Goal: Browse casually

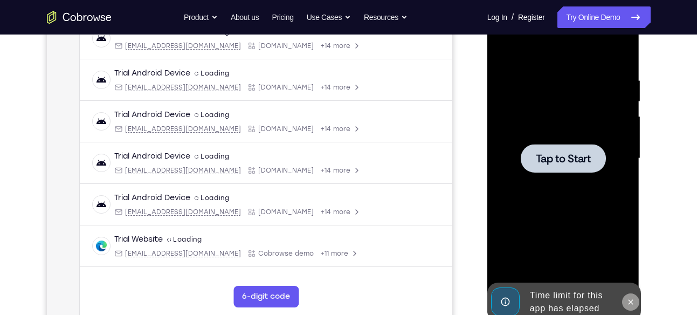
click at [628, 299] on icon at bounding box center [631, 302] width 9 height 9
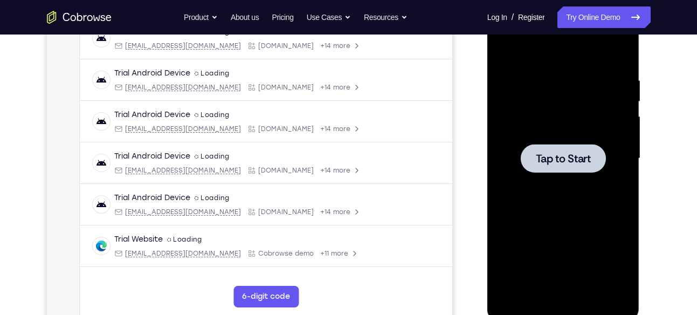
click at [559, 181] on div at bounding box center [564, 159] width 136 height 302
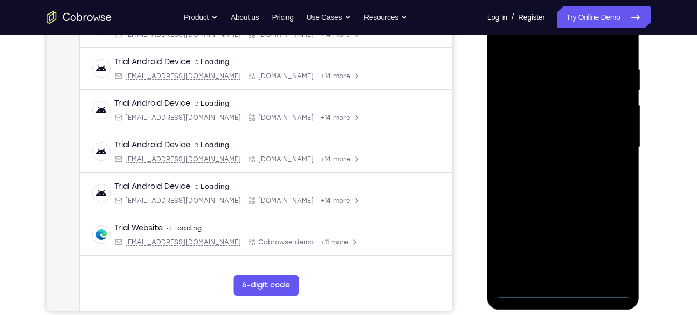
scroll to position [191, 0]
click at [569, 286] on div at bounding box center [564, 147] width 136 height 302
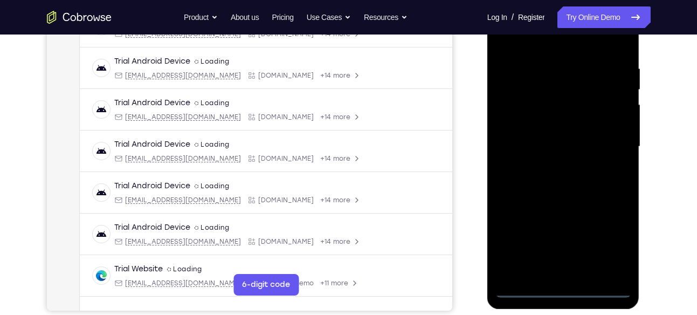
click at [603, 239] on div at bounding box center [564, 147] width 136 height 302
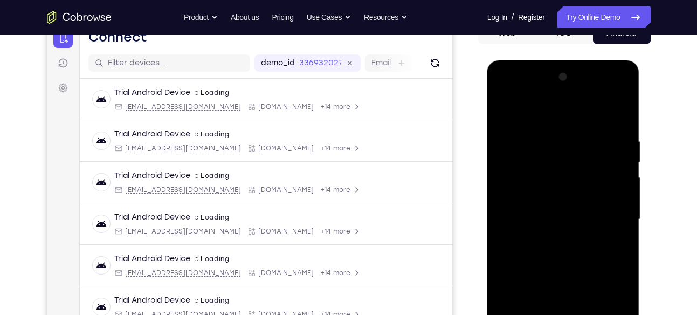
scroll to position [107, 0]
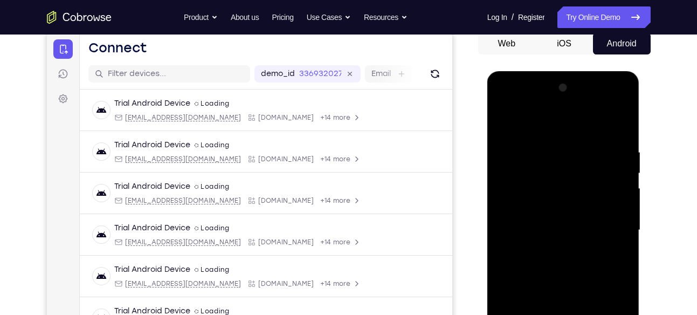
click at [517, 100] on div at bounding box center [564, 230] width 136 height 302
click at [600, 224] on div at bounding box center [564, 230] width 136 height 302
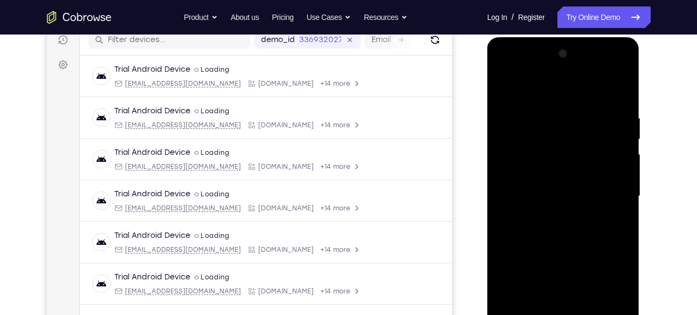
scroll to position [142, 0]
click at [558, 215] on div at bounding box center [564, 196] width 136 height 302
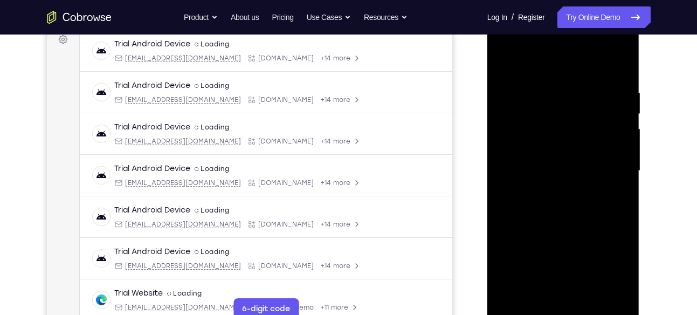
scroll to position [171, 0]
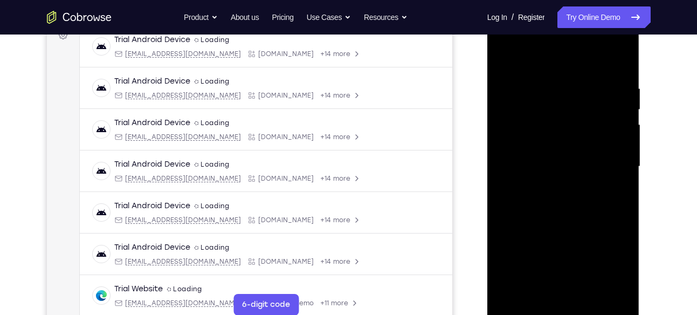
click at [545, 152] on div at bounding box center [564, 167] width 136 height 302
click at [533, 148] on div at bounding box center [564, 167] width 136 height 302
click at [521, 167] on div at bounding box center [564, 167] width 136 height 302
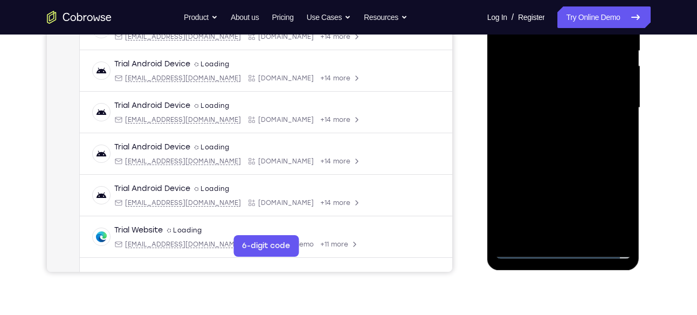
scroll to position [234, 0]
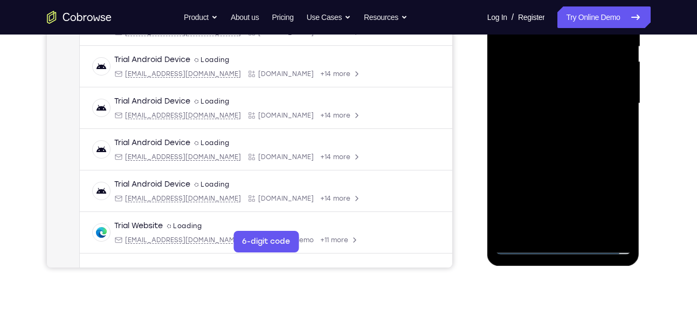
click at [509, 138] on div at bounding box center [564, 104] width 136 height 302
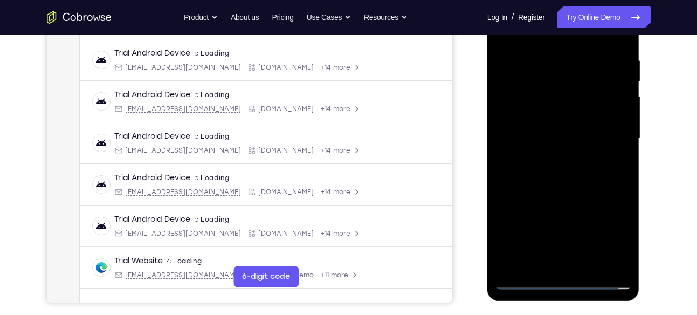
scroll to position [190, 0]
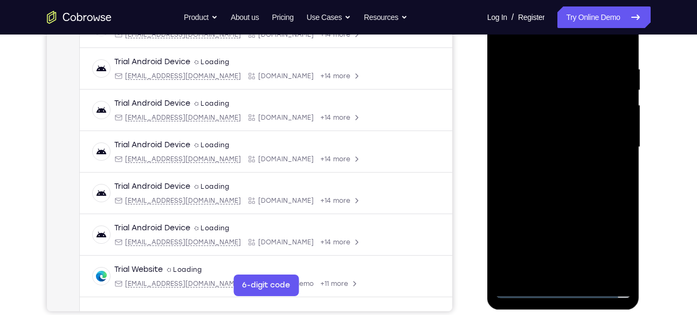
click at [565, 178] on div at bounding box center [564, 147] width 136 height 302
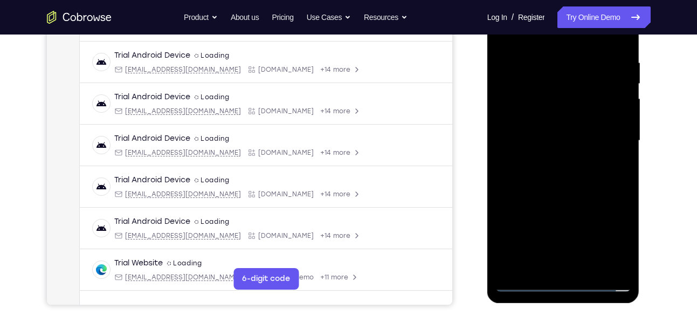
scroll to position [199, 0]
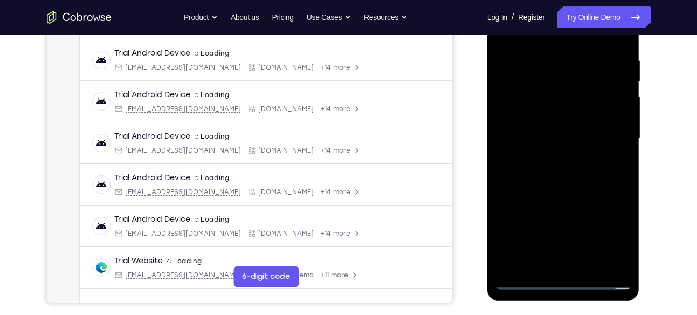
click at [557, 188] on div at bounding box center [564, 139] width 136 height 302
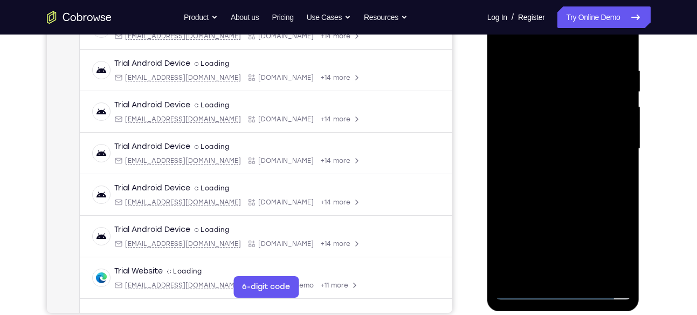
scroll to position [208, 0]
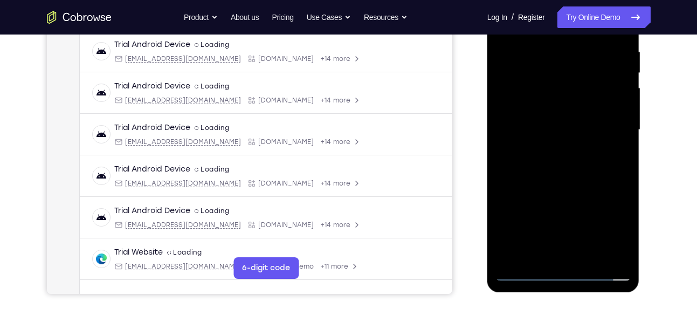
drag, startPoint x: 598, startPoint y: 210, endPoint x: 598, endPoint y: 119, distance: 90.6
click at [598, 119] on div at bounding box center [564, 130] width 136 height 302
click at [545, 202] on div at bounding box center [564, 130] width 136 height 302
click at [503, 210] on div at bounding box center [564, 130] width 136 height 302
drag, startPoint x: 590, startPoint y: 217, endPoint x: 589, endPoint y: 212, distance: 5.6
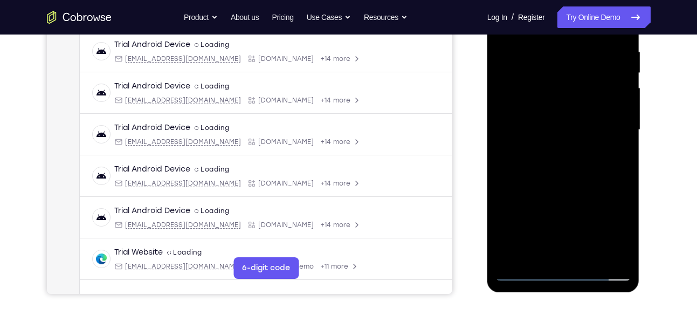
click at [589, 212] on div at bounding box center [564, 130] width 136 height 302
click at [624, 81] on div at bounding box center [564, 130] width 136 height 302
drag, startPoint x: 587, startPoint y: 95, endPoint x: 587, endPoint y: 112, distance: 17.3
click at [587, 112] on div at bounding box center [564, 130] width 136 height 302
click at [626, 99] on div at bounding box center [564, 130] width 136 height 302
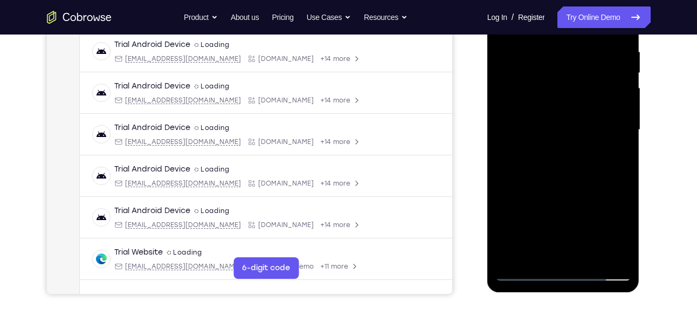
click at [626, 99] on div at bounding box center [564, 130] width 136 height 302
click at [578, 208] on div at bounding box center [564, 130] width 136 height 302
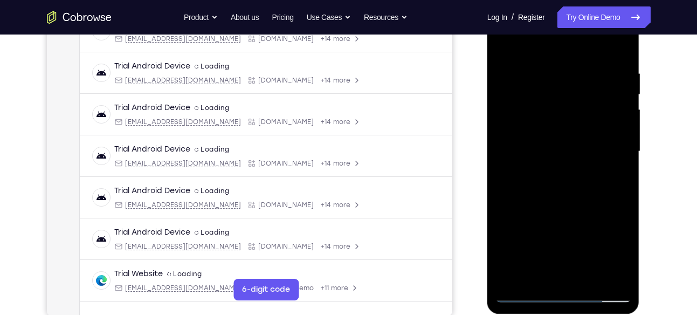
scroll to position [183, 0]
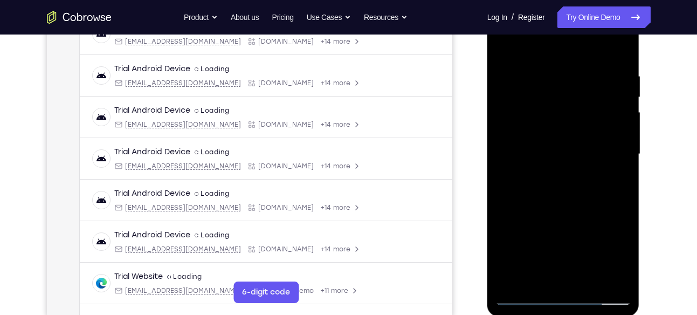
drag, startPoint x: 565, startPoint y: 74, endPoint x: 559, endPoint y: 125, distance: 51.6
click at [559, 125] on div at bounding box center [564, 154] width 136 height 302
click at [553, 84] on div at bounding box center [564, 154] width 136 height 302
drag, startPoint x: 606, startPoint y: 181, endPoint x: 593, endPoint y: 86, distance: 95.7
click at [593, 86] on div at bounding box center [564, 154] width 136 height 302
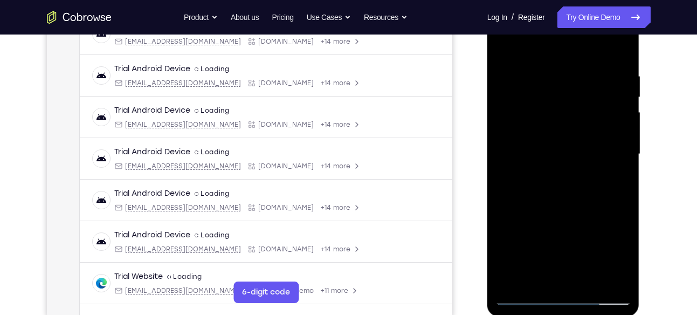
click at [590, 280] on div at bounding box center [564, 154] width 136 height 302
click at [569, 210] on div at bounding box center [564, 154] width 136 height 302
drag, startPoint x: 578, startPoint y: 247, endPoint x: 583, endPoint y: 142, distance: 105.3
click at [583, 142] on div at bounding box center [564, 154] width 136 height 302
drag, startPoint x: 572, startPoint y: 270, endPoint x: 576, endPoint y: 181, distance: 89.1
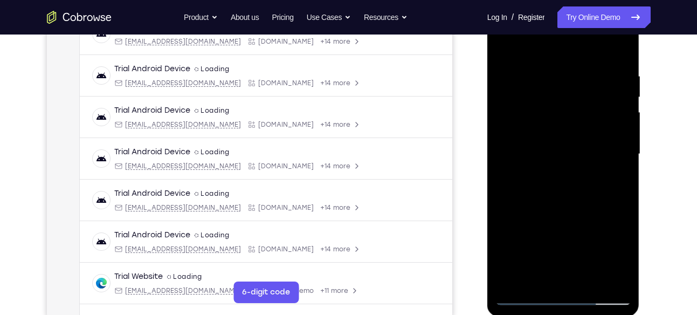
click at [576, 181] on div at bounding box center [564, 154] width 136 height 302
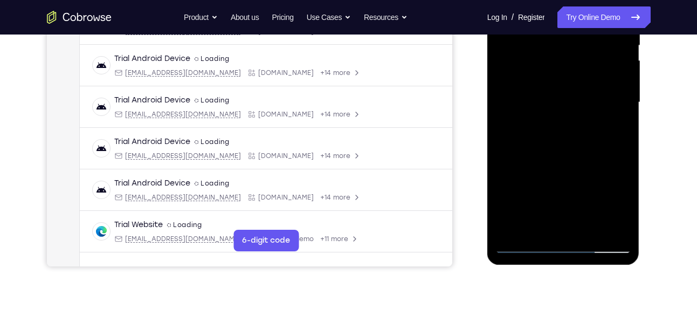
drag, startPoint x: 576, startPoint y: 140, endPoint x: 565, endPoint y: 215, distance: 75.2
click at [565, 215] on div at bounding box center [564, 102] width 136 height 302
drag, startPoint x: 561, startPoint y: 112, endPoint x: 559, endPoint y: 186, distance: 73.9
click at [559, 186] on div at bounding box center [564, 102] width 136 height 302
click at [559, 122] on div at bounding box center [564, 102] width 136 height 302
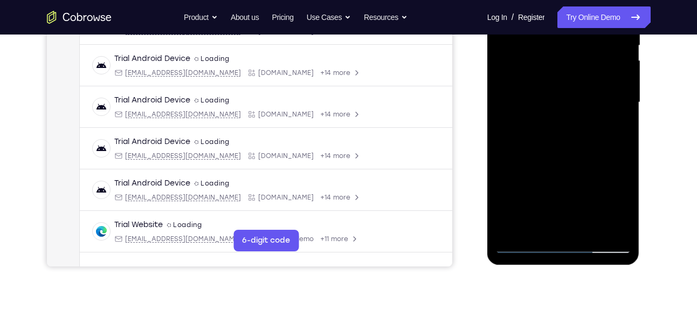
click at [564, 205] on div at bounding box center [564, 102] width 136 height 302
click at [523, 204] on div at bounding box center [564, 102] width 136 height 302
click at [617, 131] on div at bounding box center [564, 102] width 136 height 302
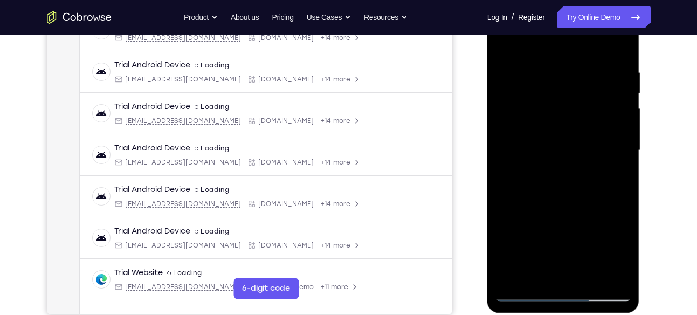
scroll to position [187, 0]
click at [503, 46] on div at bounding box center [564, 151] width 136 height 302
drag, startPoint x: 566, startPoint y: 68, endPoint x: 548, endPoint y: 224, distance: 156.8
click at [548, 224] on div at bounding box center [564, 151] width 136 height 302
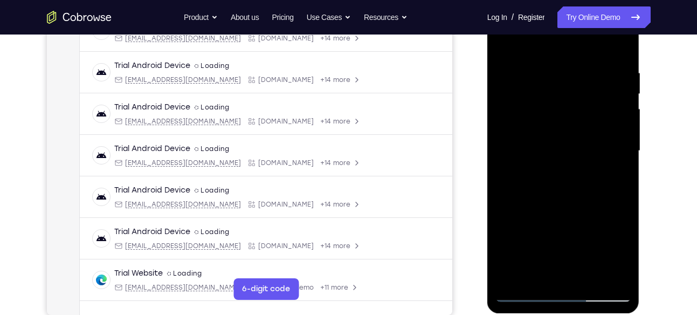
drag, startPoint x: 589, startPoint y: 92, endPoint x: 571, endPoint y: 227, distance: 136.0
click at [571, 227] on div at bounding box center [564, 151] width 136 height 302
drag, startPoint x: 548, startPoint y: 170, endPoint x: 549, endPoint y: 134, distance: 36.7
click at [549, 134] on div at bounding box center [564, 151] width 136 height 302
drag, startPoint x: 572, startPoint y: 215, endPoint x: 573, endPoint y: 166, distance: 49.1
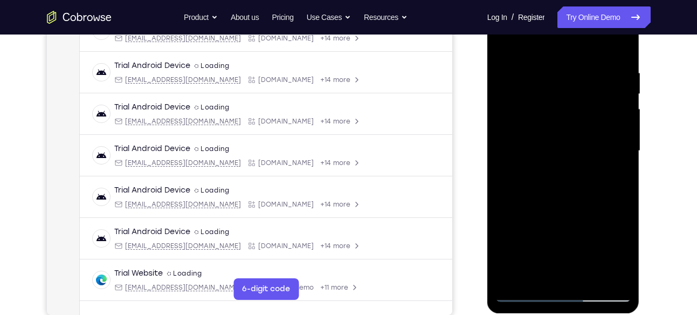
click at [573, 166] on div at bounding box center [564, 151] width 136 height 302
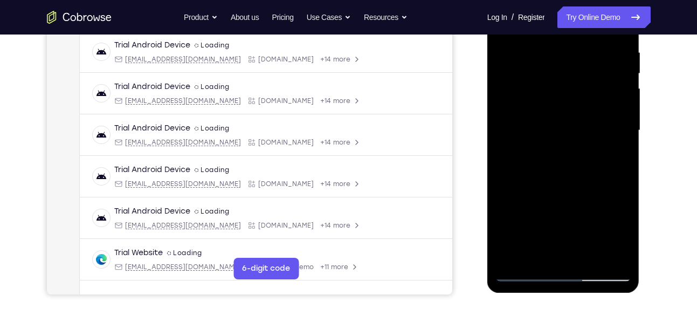
scroll to position [209, 0]
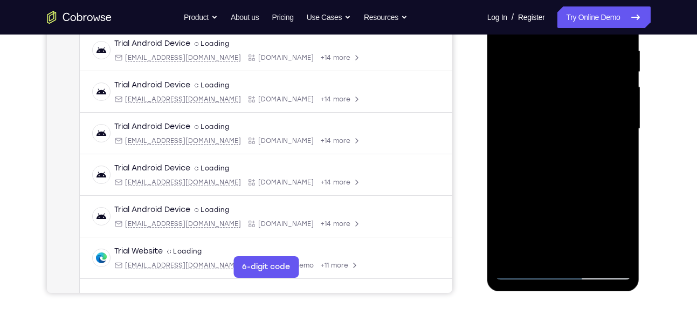
drag, startPoint x: 581, startPoint y: 228, endPoint x: 597, endPoint y: 126, distance: 103.1
click at [597, 126] on div at bounding box center [564, 129] width 136 height 302
drag, startPoint x: 585, startPoint y: 232, endPoint x: 582, endPoint y: 135, distance: 97.1
click at [582, 135] on div at bounding box center [564, 129] width 136 height 302
click at [517, 257] on div at bounding box center [564, 129] width 136 height 302
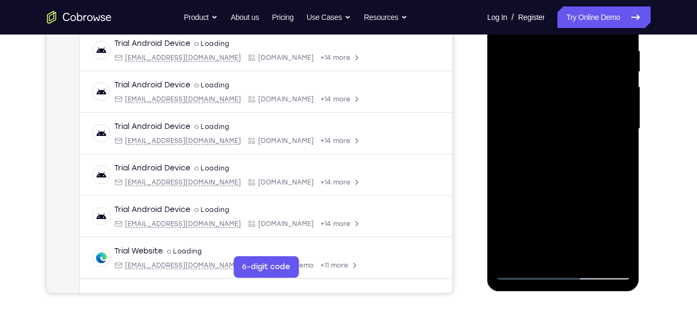
click at [517, 257] on div at bounding box center [564, 129] width 136 height 302
click at [590, 252] on div at bounding box center [564, 129] width 136 height 302
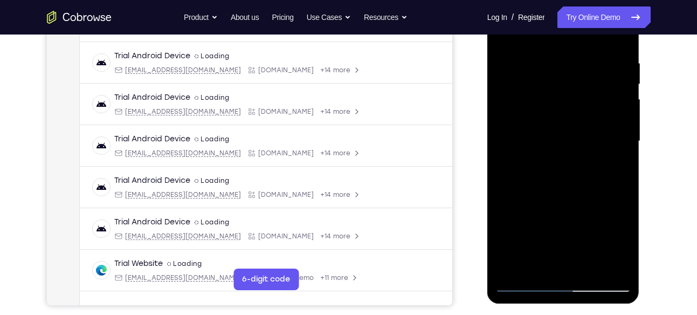
scroll to position [196, 0]
click at [561, 163] on div at bounding box center [564, 142] width 136 height 302
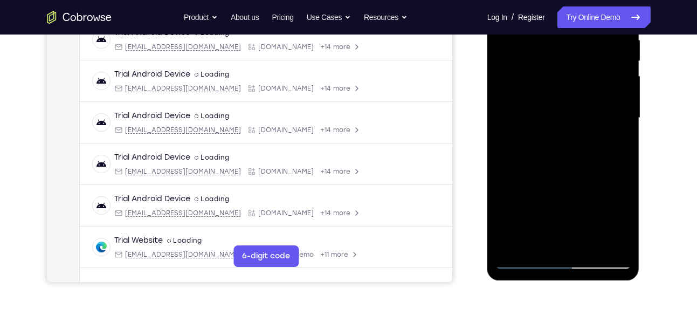
scroll to position [219, 0]
click at [613, 148] on div at bounding box center [564, 119] width 136 height 302
click at [616, 144] on div at bounding box center [564, 119] width 136 height 302
click at [612, 144] on div at bounding box center [564, 119] width 136 height 302
click at [615, 145] on div at bounding box center [564, 119] width 136 height 302
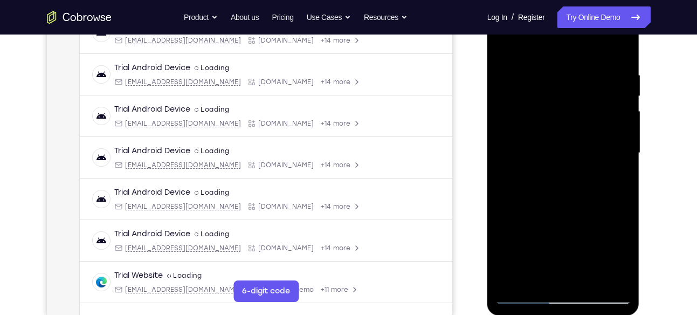
scroll to position [183, 0]
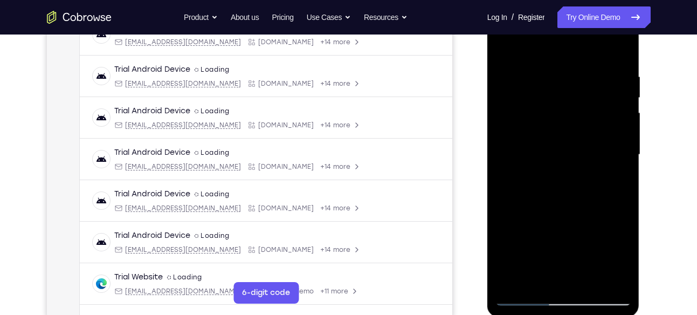
click at [506, 52] on div at bounding box center [564, 155] width 136 height 302
click at [506, 47] on div at bounding box center [564, 155] width 136 height 302
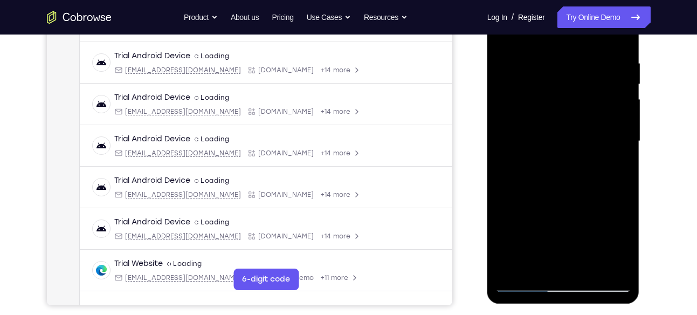
scroll to position [187, 0]
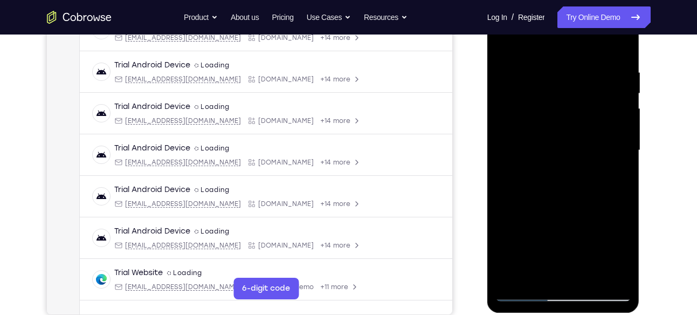
click at [550, 74] on div at bounding box center [564, 150] width 136 height 302
click at [614, 103] on div at bounding box center [564, 150] width 136 height 302
click at [616, 100] on div at bounding box center [564, 150] width 136 height 302
click at [625, 108] on div at bounding box center [564, 150] width 136 height 302
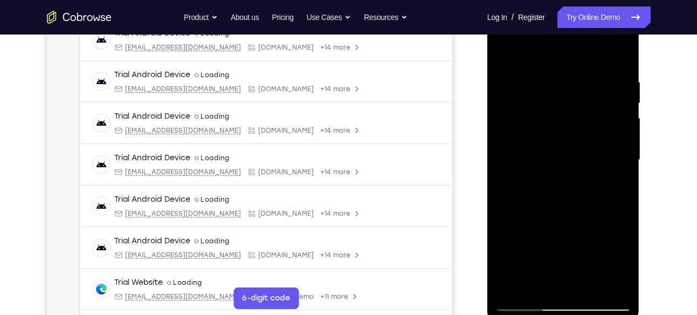
scroll to position [177, 0]
drag, startPoint x: 625, startPoint y: 118, endPoint x: 577, endPoint y: 112, distance: 48.4
click at [577, 112] on div at bounding box center [564, 161] width 136 height 302
click at [606, 137] on div at bounding box center [564, 161] width 136 height 302
drag, startPoint x: 610, startPoint y: 108, endPoint x: 573, endPoint y: 107, distance: 37.2
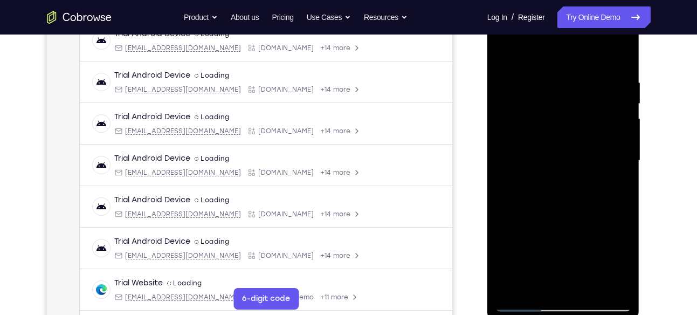
click at [573, 107] on div at bounding box center [564, 161] width 136 height 302
drag, startPoint x: 605, startPoint y: 112, endPoint x: 568, endPoint y: 116, distance: 36.9
click at [568, 116] on div at bounding box center [564, 161] width 136 height 302
drag, startPoint x: 614, startPoint y: 123, endPoint x: 586, endPoint y: 127, distance: 28.3
click at [586, 127] on div at bounding box center [564, 161] width 136 height 302
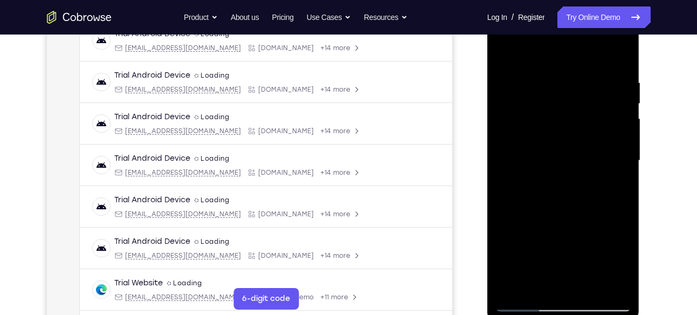
drag, startPoint x: 599, startPoint y: 134, endPoint x: 544, endPoint y: 131, distance: 54.5
click at [544, 131] on div at bounding box center [564, 161] width 136 height 302
drag, startPoint x: 614, startPoint y: 119, endPoint x: 581, endPoint y: 122, distance: 33.0
click at [581, 122] on div at bounding box center [564, 161] width 136 height 302
click at [614, 123] on div at bounding box center [564, 160] width 136 height 302
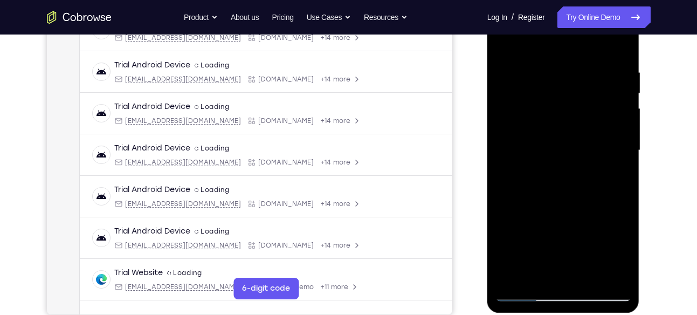
scroll to position [189, 0]
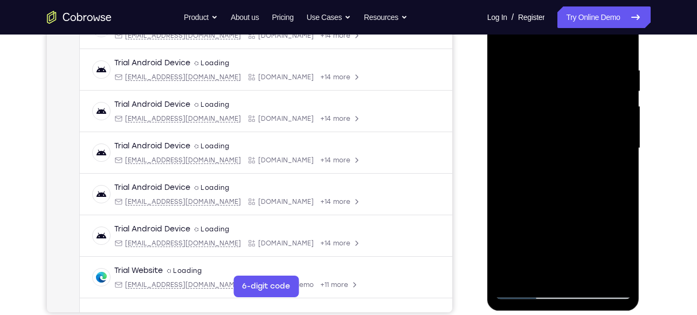
click at [618, 134] on div at bounding box center [564, 148] width 136 height 302
click at [620, 116] on div at bounding box center [564, 148] width 136 height 302
drag, startPoint x: 620, startPoint y: 136, endPoint x: 571, endPoint y: 134, distance: 48.6
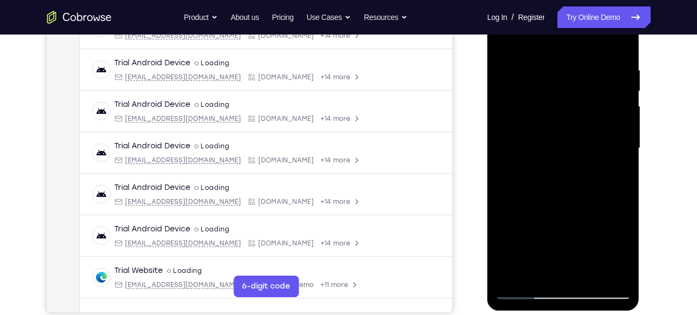
click at [571, 134] on div at bounding box center [564, 148] width 136 height 302
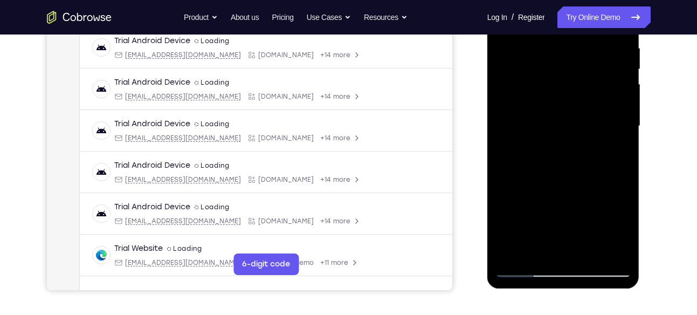
scroll to position [197, 0]
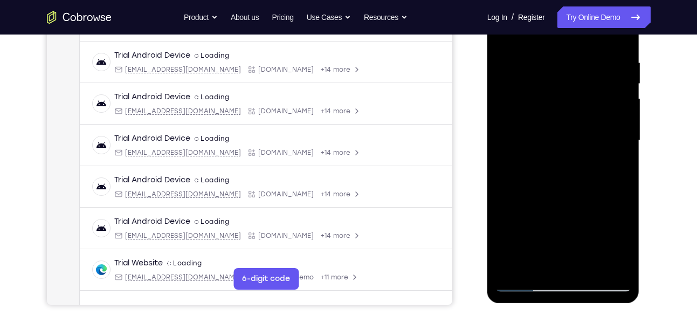
drag, startPoint x: 613, startPoint y: 125, endPoint x: 574, endPoint y: 125, distance: 38.8
click at [574, 125] on div at bounding box center [564, 141] width 136 height 302
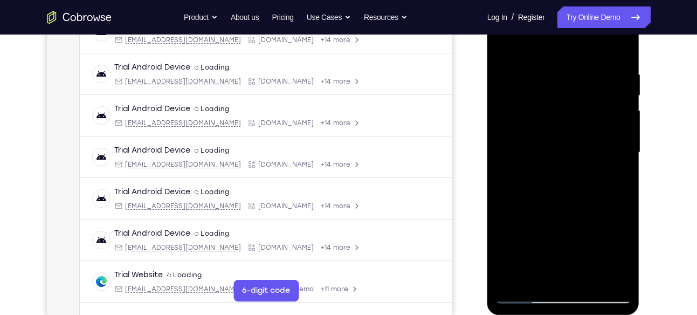
scroll to position [184, 0]
drag, startPoint x: 608, startPoint y: 127, endPoint x: 527, endPoint y: 126, distance: 80.4
click at [527, 126] on div at bounding box center [564, 153] width 136 height 302
drag, startPoint x: 600, startPoint y: 128, endPoint x: 575, endPoint y: 129, distance: 24.3
click at [575, 129] on div at bounding box center [564, 153] width 136 height 302
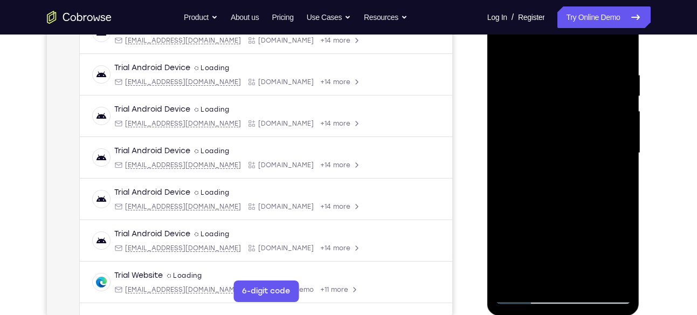
drag, startPoint x: 612, startPoint y: 138, endPoint x: 574, endPoint y: 143, distance: 38.1
click at [574, 143] on div at bounding box center [564, 153] width 136 height 302
drag, startPoint x: 594, startPoint y: 126, endPoint x: 555, endPoint y: 126, distance: 38.8
click at [555, 126] on div at bounding box center [564, 153] width 136 height 302
drag, startPoint x: 569, startPoint y: 128, endPoint x: 535, endPoint y: 129, distance: 33.5
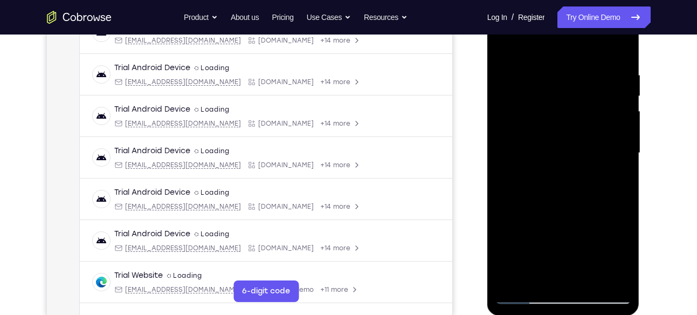
click at [535, 129] on div at bounding box center [564, 153] width 136 height 302
drag, startPoint x: 615, startPoint y: 140, endPoint x: 556, endPoint y: 138, distance: 58.8
click at [556, 138] on div at bounding box center [564, 153] width 136 height 302
drag, startPoint x: 606, startPoint y: 117, endPoint x: 566, endPoint y: 121, distance: 40.6
click at [566, 121] on div at bounding box center [564, 153] width 136 height 302
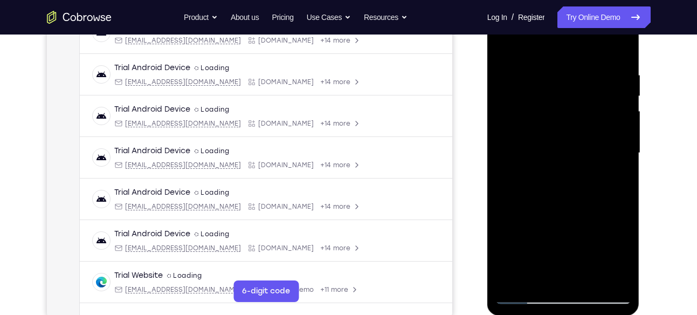
click at [619, 92] on div at bounding box center [564, 153] width 136 height 302
click at [619, 118] on div at bounding box center [564, 153] width 136 height 302
drag, startPoint x: 619, startPoint y: 134, endPoint x: 586, endPoint y: 134, distance: 32.9
click at [586, 134] on div at bounding box center [564, 153] width 136 height 302
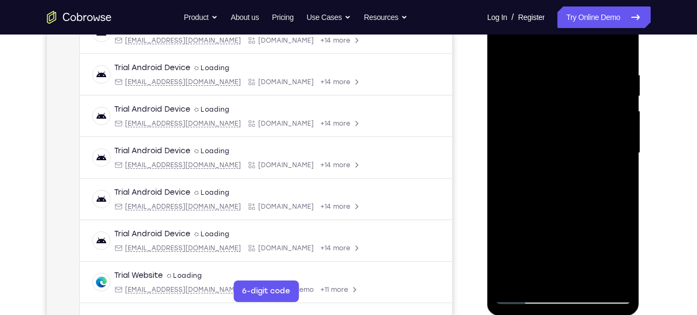
drag, startPoint x: 610, startPoint y: 111, endPoint x: 577, endPoint y: 118, distance: 33.6
click at [577, 118] on div at bounding box center [564, 153] width 136 height 302
drag, startPoint x: 606, startPoint y: 131, endPoint x: 574, endPoint y: 131, distance: 31.8
click at [574, 131] on div at bounding box center [564, 153] width 136 height 302
drag, startPoint x: 608, startPoint y: 108, endPoint x: 556, endPoint y: 112, distance: 52.4
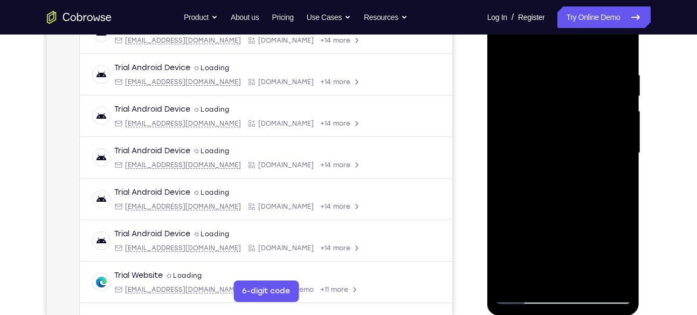
click at [556, 112] on div at bounding box center [564, 153] width 136 height 302
drag, startPoint x: 605, startPoint y: 122, endPoint x: 562, endPoint y: 125, distance: 42.1
click at [562, 125] on div at bounding box center [564, 153] width 136 height 302
drag, startPoint x: 592, startPoint y: 101, endPoint x: 555, endPoint y: 107, distance: 37.1
click at [555, 107] on div at bounding box center [564, 153] width 136 height 302
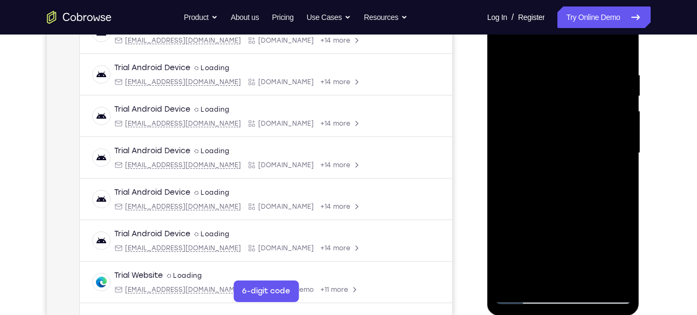
drag, startPoint x: 600, startPoint y: 97, endPoint x: 566, endPoint y: 104, distance: 34.7
click at [566, 104] on div at bounding box center [564, 153] width 136 height 302
drag, startPoint x: 609, startPoint y: 112, endPoint x: 584, endPoint y: 111, distance: 25.4
click at [584, 111] on div at bounding box center [564, 153] width 136 height 302
drag, startPoint x: 612, startPoint y: 91, endPoint x: 565, endPoint y: 92, distance: 46.4
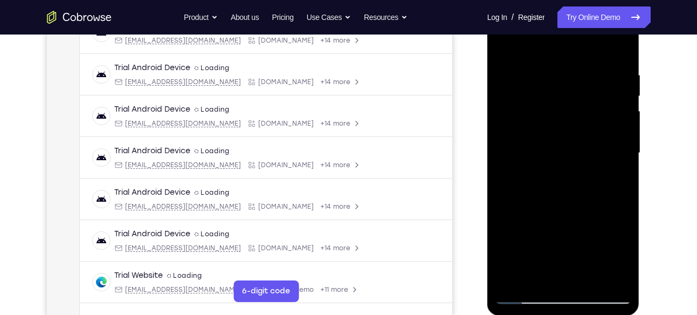
click at [565, 92] on div at bounding box center [564, 153] width 136 height 302
drag, startPoint x: 596, startPoint y: 106, endPoint x: 553, endPoint y: 106, distance: 42.6
click at [553, 106] on div at bounding box center [564, 153] width 136 height 302
drag, startPoint x: 605, startPoint y: 114, endPoint x: 567, endPoint y: 116, distance: 37.8
click at [567, 116] on div at bounding box center [564, 153] width 136 height 302
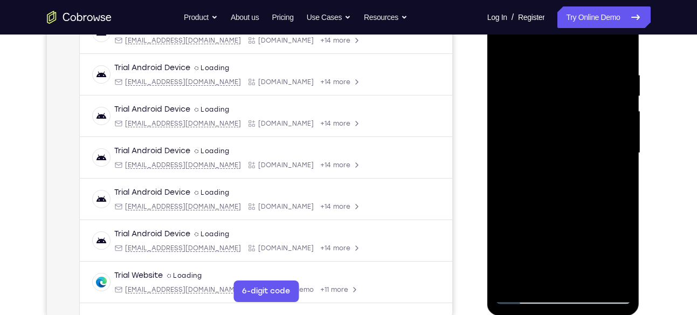
drag, startPoint x: 608, startPoint y: 115, endPoint x: 572, endPoint y: 113, distance: 36.2
click at [572, 113] on div at bounding box center [564, 153] width 136 height 302
drag, startPoint x: 600, startPoint y: 98, endPoint x: 555, endPoint y: 104, distance: 45.6
click at [555, 104] on div at bounding box center [564, 153] width 136 height 302
drag, startPoint x: 578, startPoint y: 124, endPoint x: 540, endPoint y: 125, distance: 38.3
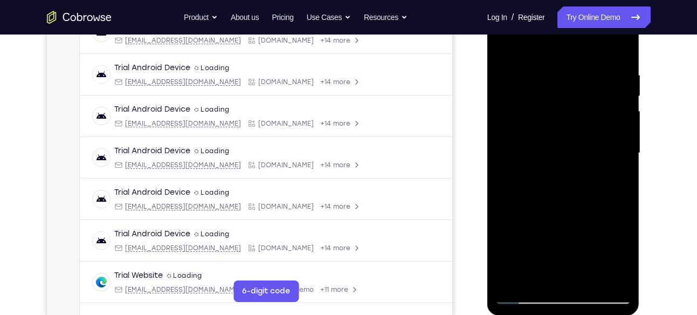
click at [540, 125] on div at bounding box center [564, 153] width 136 height 302
drag, startPoint x: 609, startPoint y: 126, endPoint x: 563, endPoint y: 127, distance: 46.4
click at [563, 127] on div at bounding box center [564, 153] width 136 height 302
drag
click at [565, 109] on div at bounding box center [564, 153] width 136 height 302
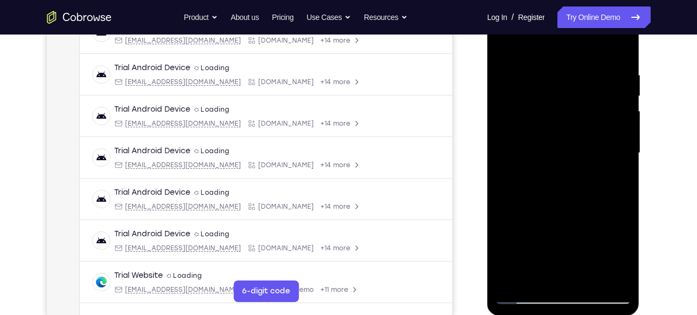
click at [538, 107] on div at bounding box center [564, 153] width 136 height 302
click at [551, 118] on div at bounding box center [564, 153] width 136 height 302
click at [575, 118] on div at bounding box center [564, 153] width 136 height 302
click at [558, 118] on div at bounding box center [564, 153] width 136 height 302
click at [550, 111] on div at bounding box center [564, 153] width 136 height 302
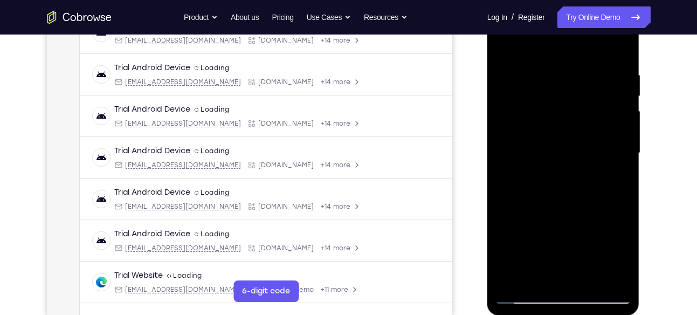
click at [594, 112] on div at bounding box center [564, 153] width 136 height 302
click at [513, 140] on div at bounding box center [564, 153] width 136 height 302
click at [542, 51] on div at bounding box center [564, 153] width 136 height 302
click at [507, 45] on div at bounding box center [564, 153] width 136 height 302
click at [500, 118] on div at bounding box center [564, 153] width 136 height 302
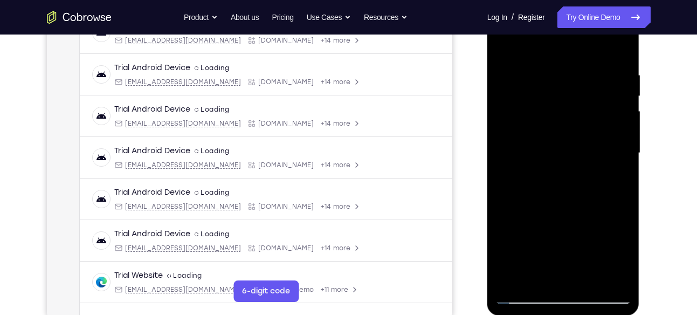
click at [557, 117] on div at bounding box center [564, 153] width 136 height 302
click at [542, 97] on div at bounding box center [564, 153] width 136 height 302
click at [617, 49] on div at bounding box center [564, 153] width 136 height 302
click at [593, 277] on div at bounding box center [564, 153] width 136 height 302
click at [505, 42] on div at bounding box center [564, 153] width 136 height 302
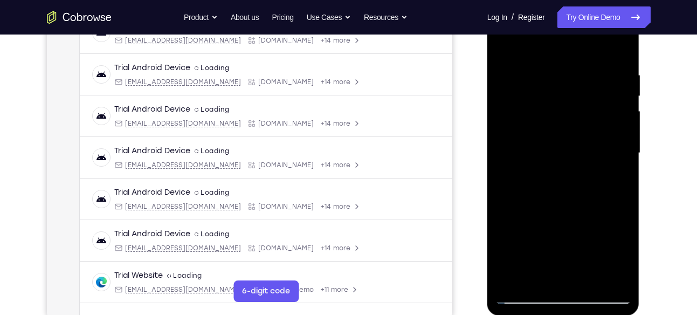
click at [588, 73] on div at bounding box center [564, 153] width 136 height 302
click at [553, 215] on div at bounding box center [564, 153] width 136 height 302
click at [619, 46] on div at bounding box center [564, 153] width 136 height 302
drag, startPoint x: 579, startPoint y: 72, endPoint x: 579, endPoint y: 212, distance: 139.7
click at [579, 212] on div at bounding box center [564, 153] width 136 height 302
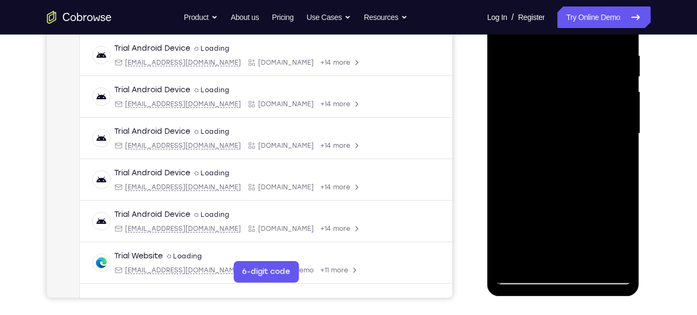
scroll to position [211, 0]
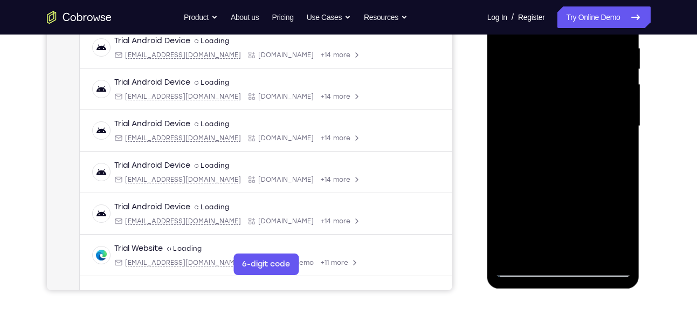
drag, startPoint x: 590, startPoint y: 50, endPoint x: 517, endPoint y: 56, distance: 73.6
click at [517, 56] on div at bounding box center [564, 126] width 136 height 302
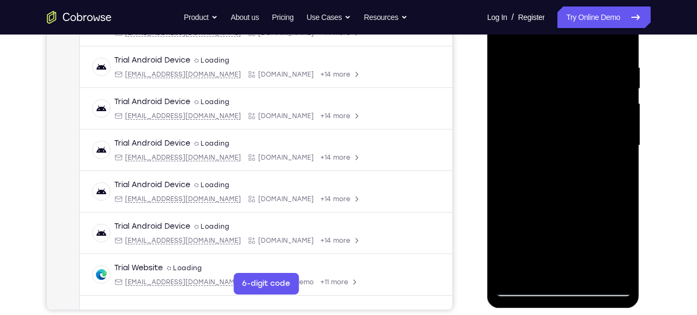
drag, startPoint x: 612, startPoint y: 63, endPoint x: 453, endPoint y: 69, distance: 159.2
click at [487, 69] on html "Online web based iOS Simulators and Android Emulators. Run iPhone, iPad, Mobile…" at bounding box center [564, 149] width 154 height 324
